Goal: Register for event/course

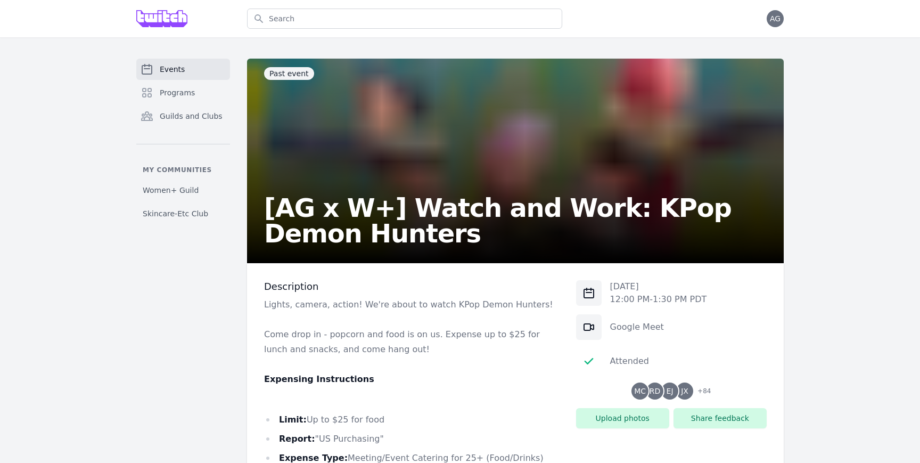
click at [171, 68] on span "Events" at bounding box center [172, 69] width 25 height 11
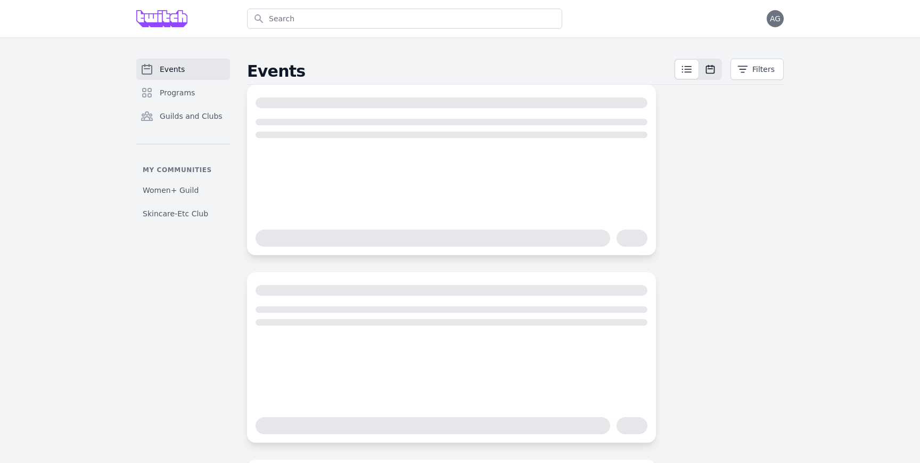
click at [714, 68] on icon at bounding box center [710, 69] width 8 height 8
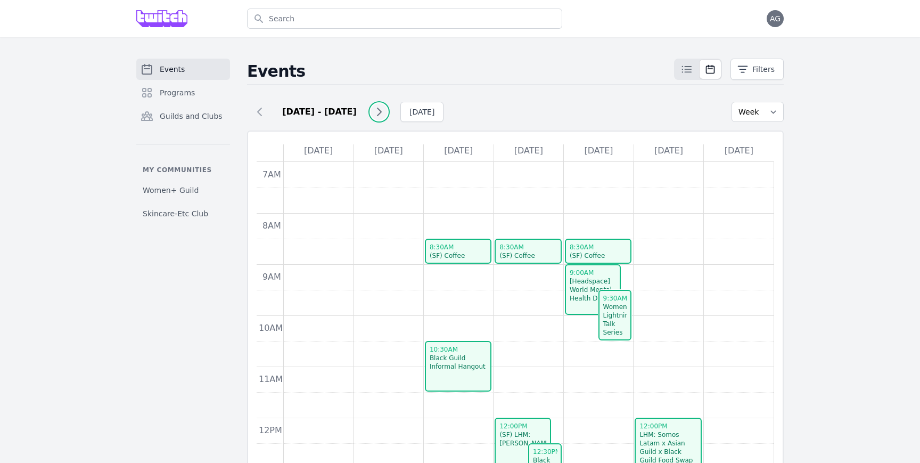
click at [378, 109] on icon at bounding box center [379, 111] width 4 height 7
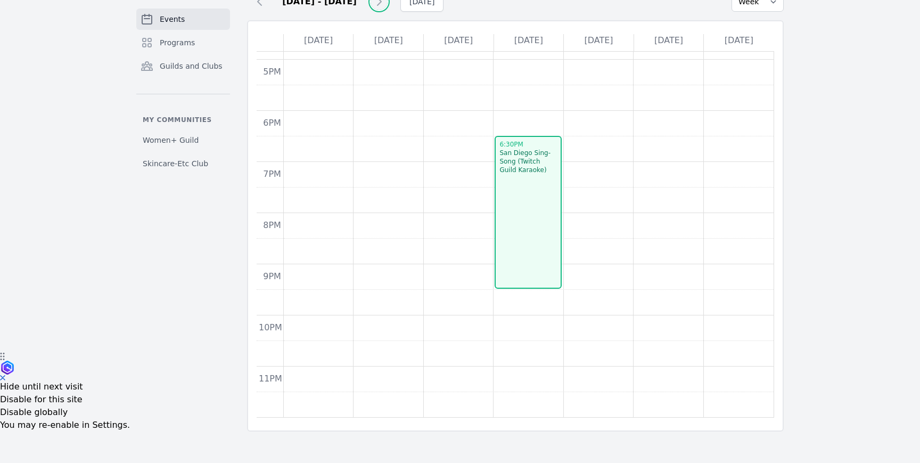
scroll to position [485, 0]
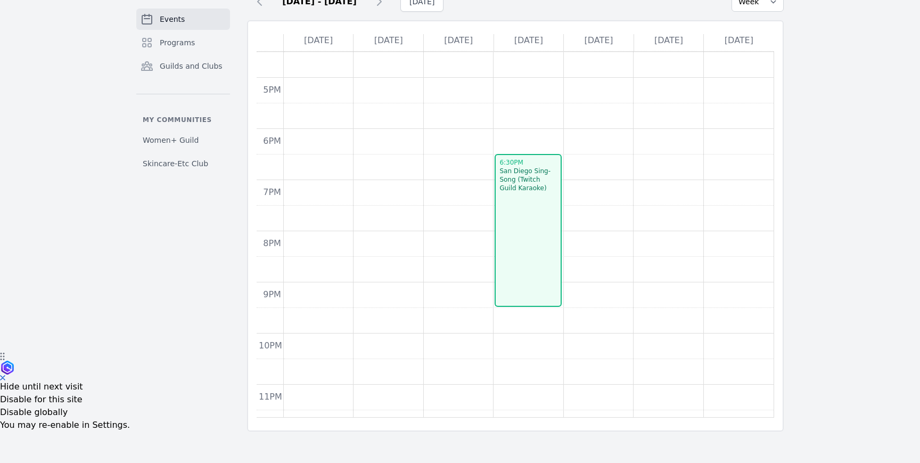
click at [543, 205] on link "6:30pm San Diego Sing-Song (Twitch Guild Karaoke)" at bounding box center [527, 230] width 67 height 153
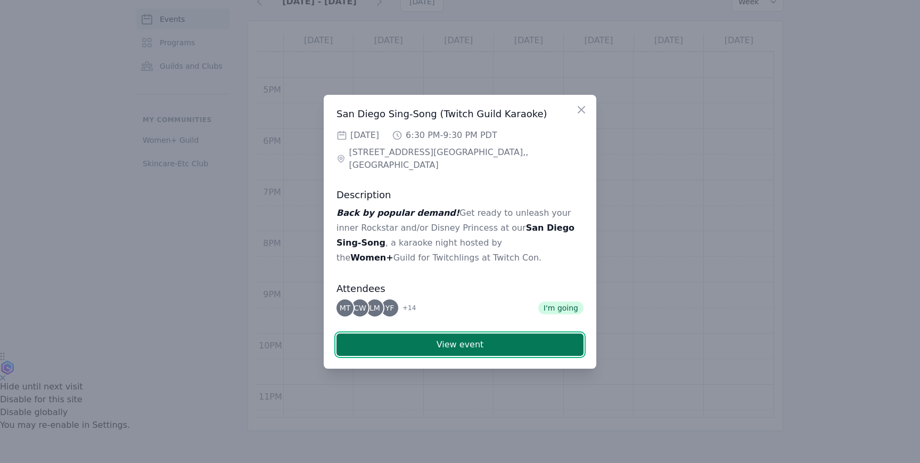
click at [426, 338] on button "View event" at bounding box center [459, 344] width 247 height 22
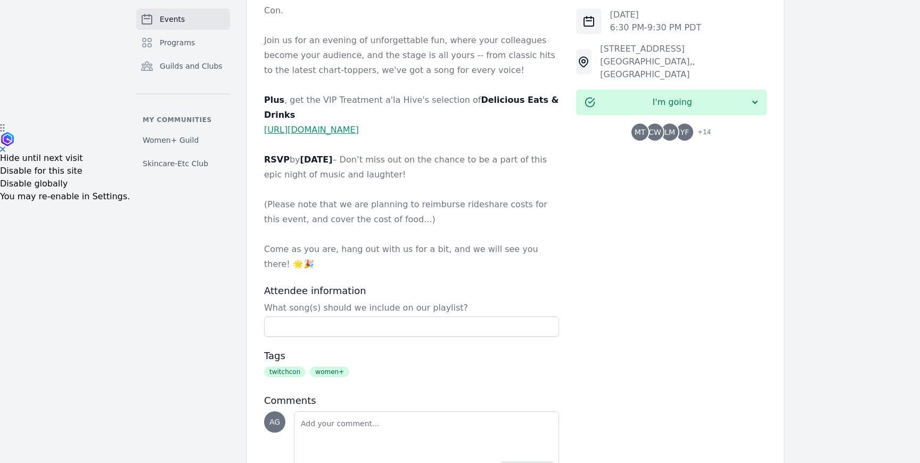
scroll to position [355, 0]
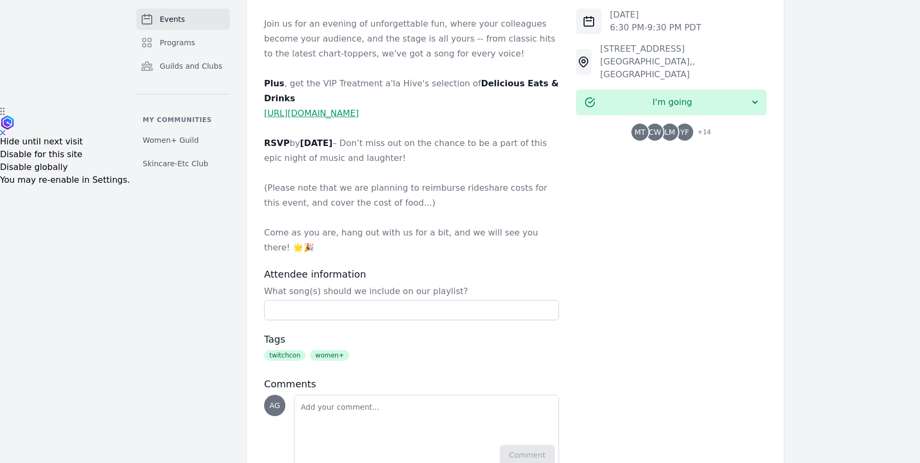
click at [261, 147] on div "Description Back by popular demand! Get ready to unleash your inner Rockstar an…" at bounding box center [515, 197] width 537 height 578
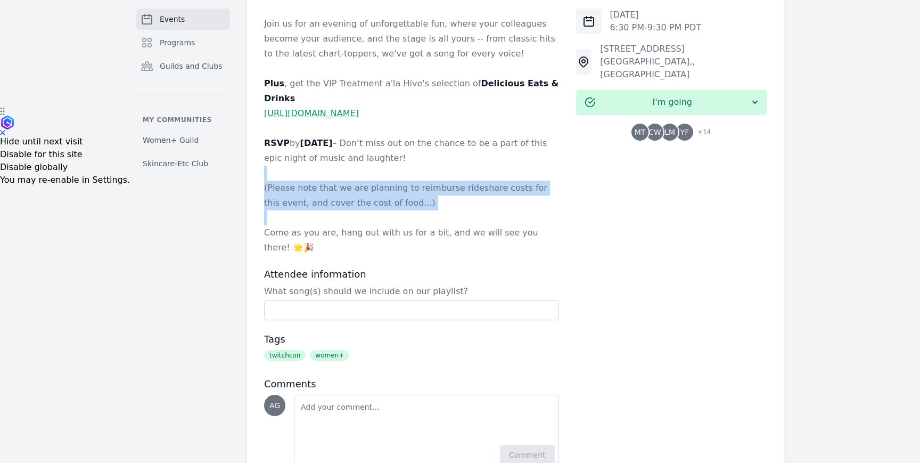
drag, startPoint x: 261, startPoint y: 147, endPoint x: 457, endPoint y: 188, distance: 200.2
click at [457, 188] on div "Description Back by popular demand! Get ready to unleash your inner Rockstar an…" at bounding box center [515, 197] width 537 height 578
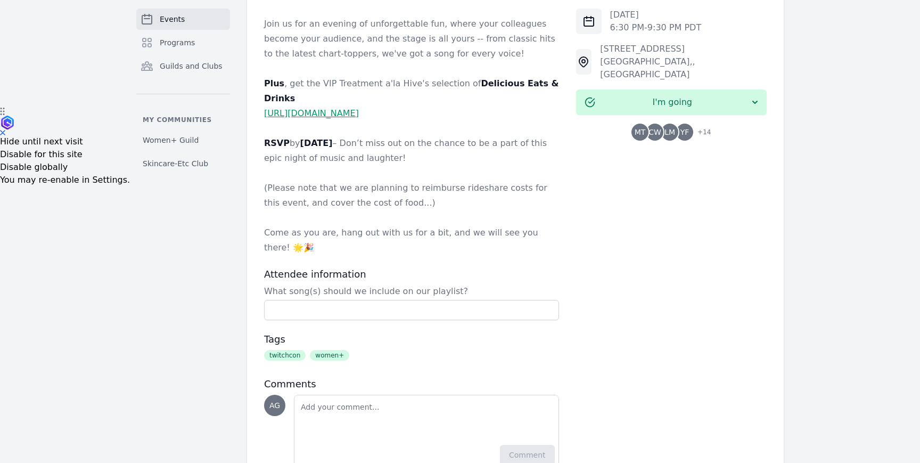
click at [494, 225] on p "Come as you are, hang out with us for a bit, and we will see you there! 🌟🎉" at bounding box center [411, 240] width 295 height 30
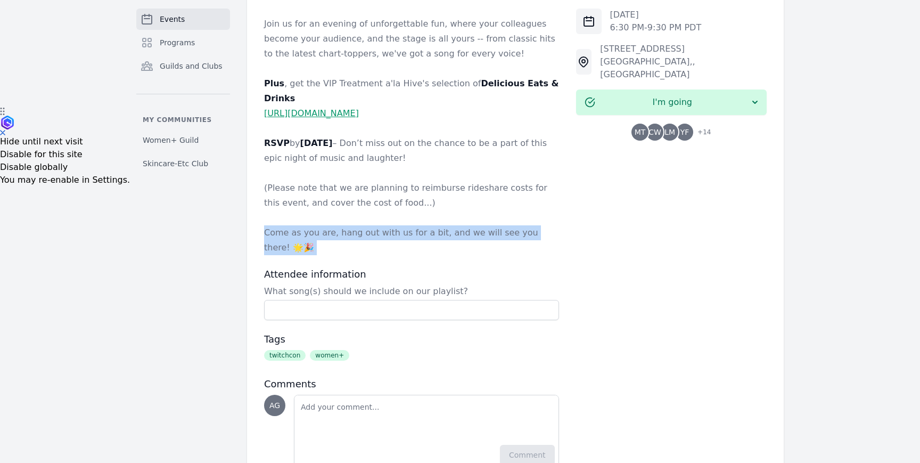
click at [494, 225] on p "Come as you are, hang out with us for a bit, and we will see you there! 🌟🎉" at bounding box center [411, 240] width 295 height 30
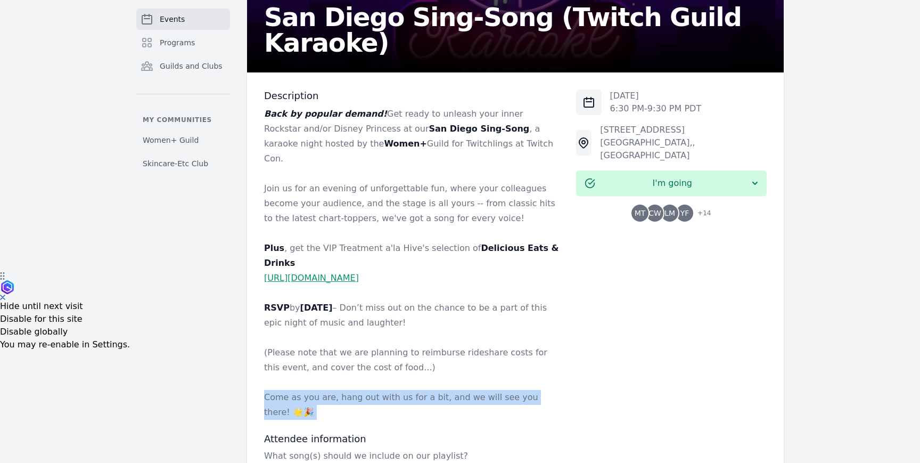
scroll to position [189, 0]
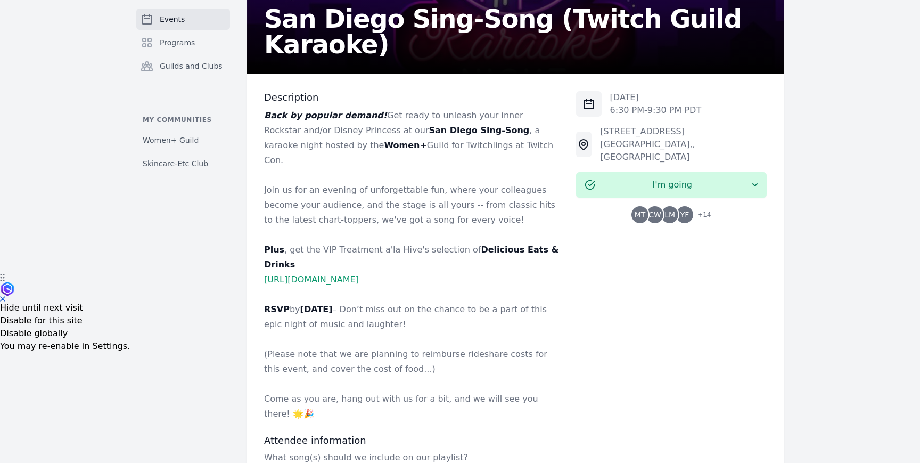
click at [273, 101] on h3 "Description" at bounding box center [411, 97] width 295 height 13
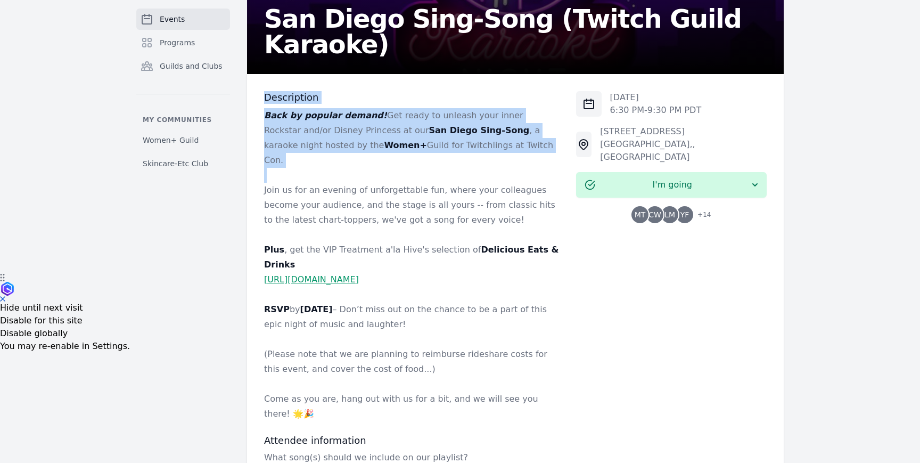
drag, startPoint x: 273, startPoint y: 101, endPoint x: 456, endPoint y: 160, distance: 191.7
click at [456, 160] on div "Description Back by popular demand! Get ready to unleash your inner Rockstar an…" at bounding box center [411, 256] width 295 height 330
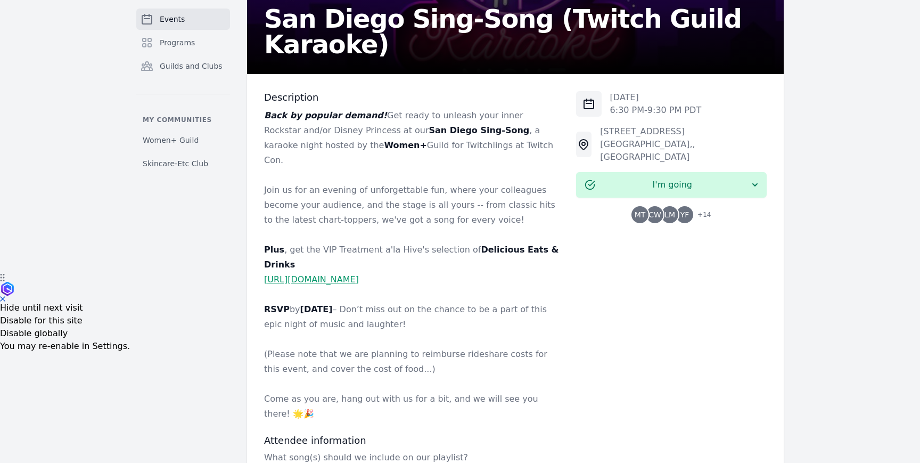
click at [271, 183] on p "Join us for an evening of unforgettable fun, where your colleagues become your …" at bounding box center [411, 205] width 295 height 45
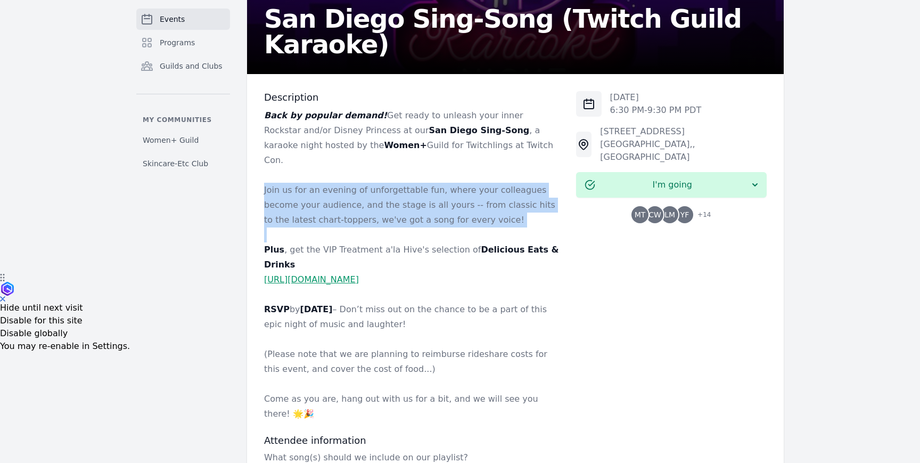
drag, startPoint x: 271, startPoint y: 169, endPoint x: 494, endPoint y: 215, distance: 228.2
click at [494, 215] on div "Back by popular demand! Get ready to unleash your inner Rockstar and/or Disney …" at bounding box center [411, 264] width 295 height 313
click at [494, 227] on p at bounding box center [411, 234] width 295 height 15
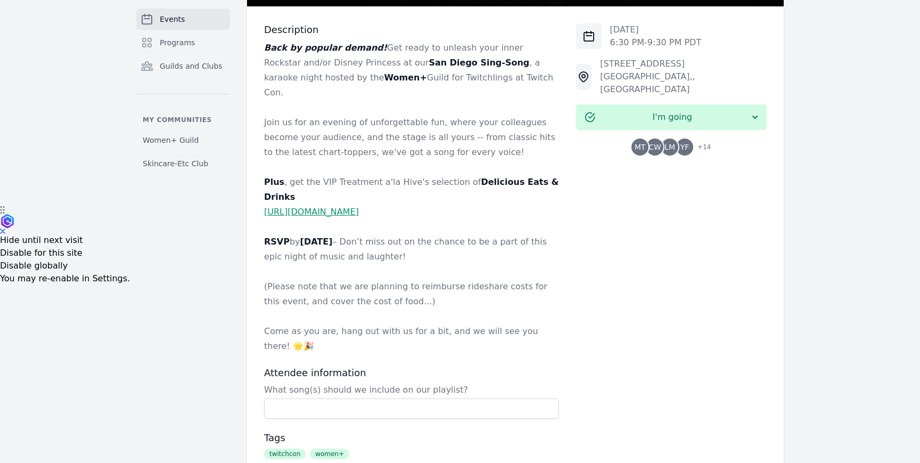
scroll to position [218, 0]
